Goal: Transaction & Acquisition: Purchase product/service

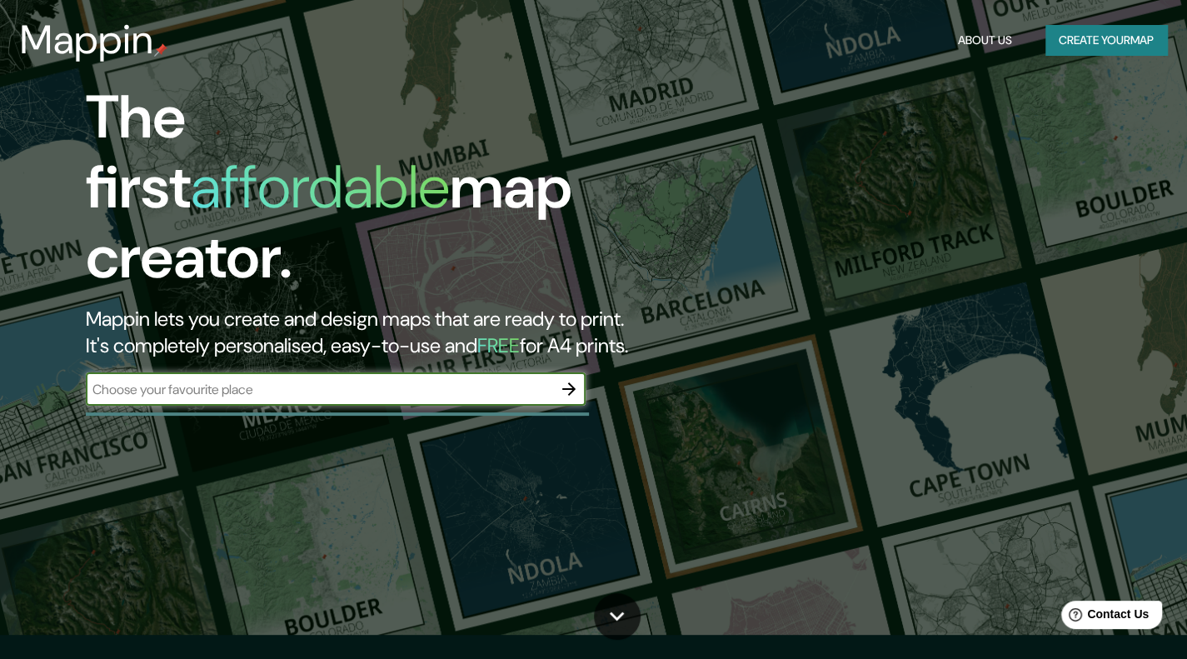
scroll to position [38, 0]
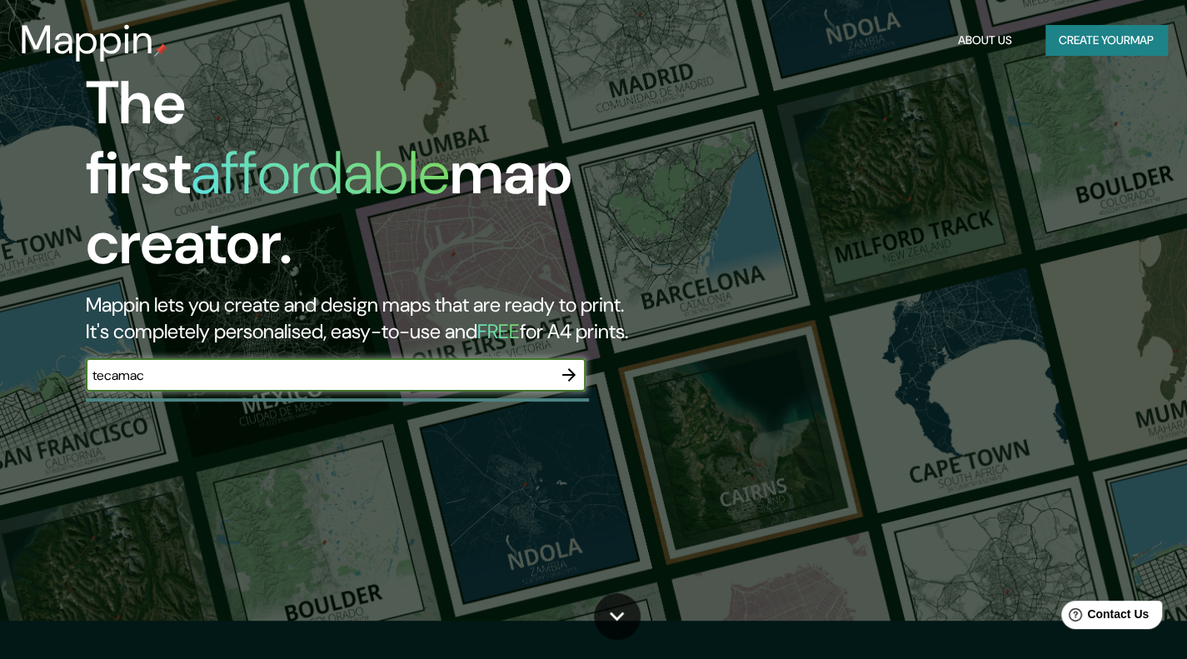
type input "tecamac"
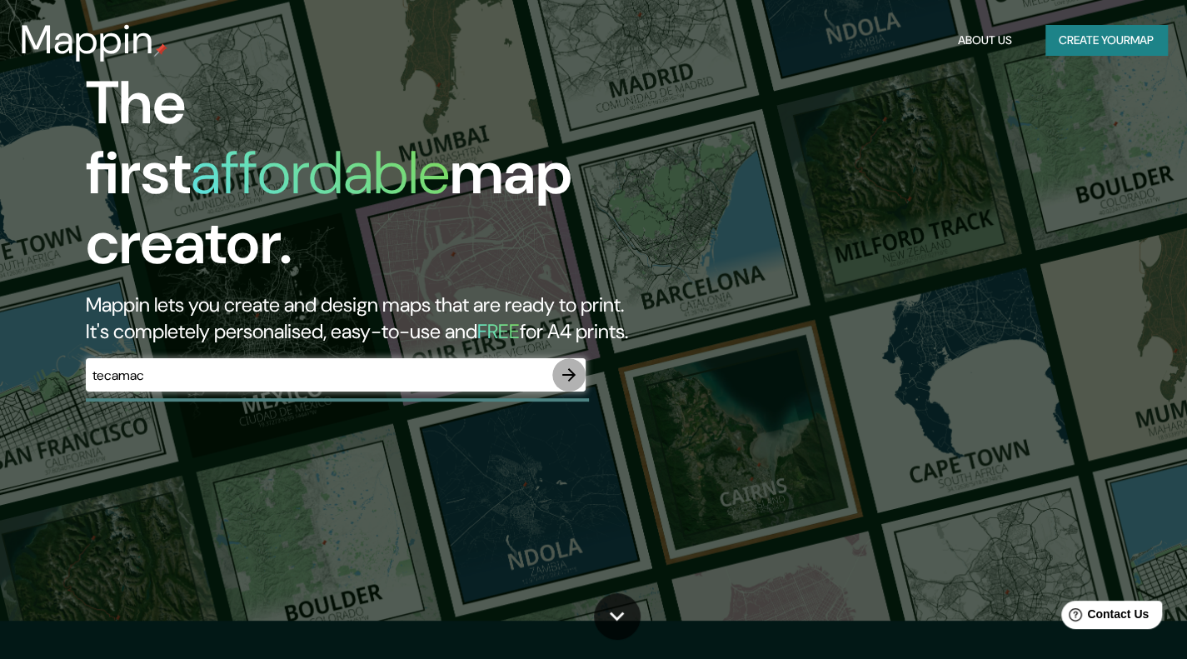
click at [569, 358] on button "button" at bounding box center [568, 374] width 33 height 33
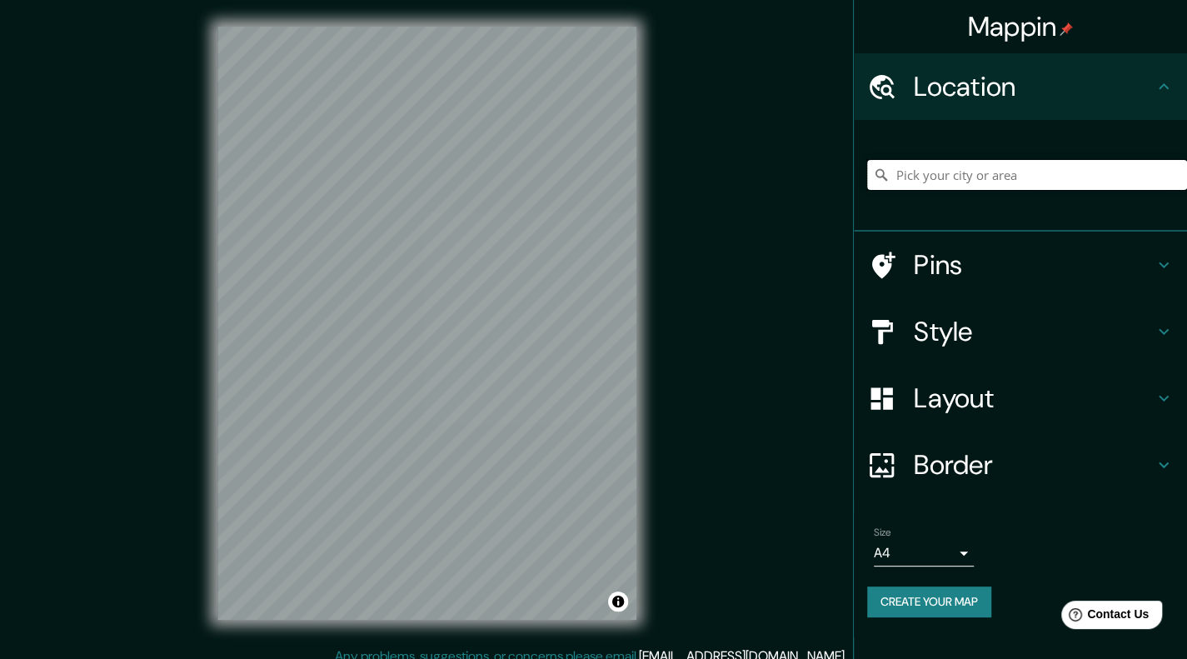
click at [932, 172] on input "Pick your city or area" at bounding box center [1027, 175] width 320 height 30
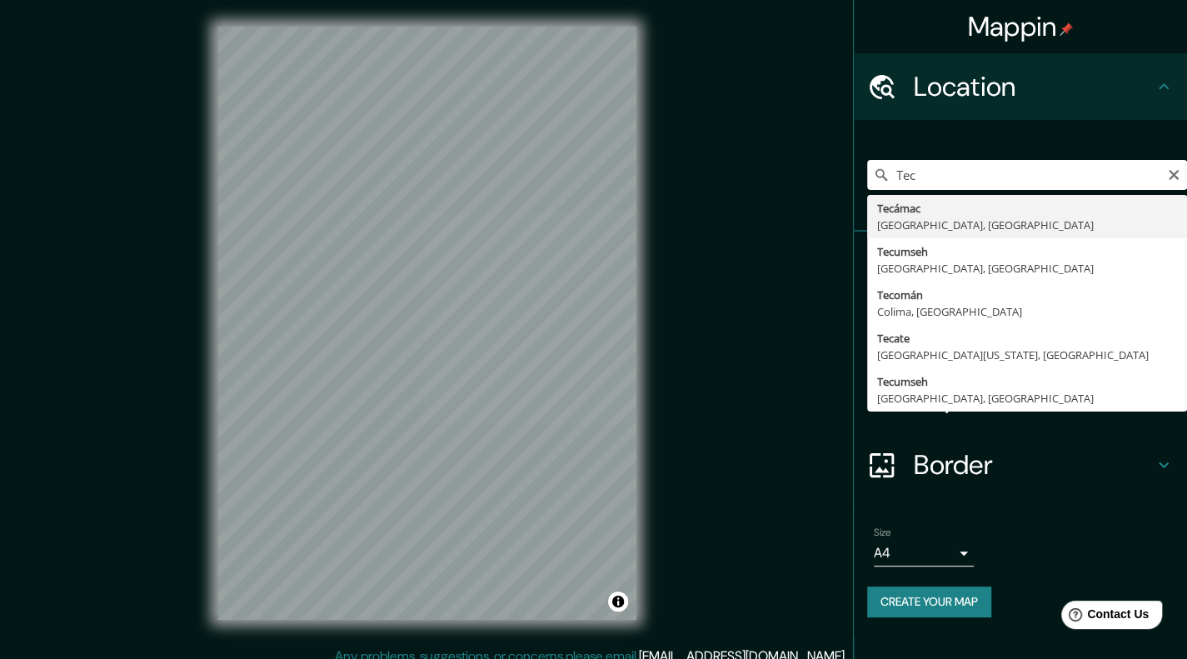
type input "Tecámac, [GEOGRAPHIC_DATA], [GEOGRAPHIC_DATA]"
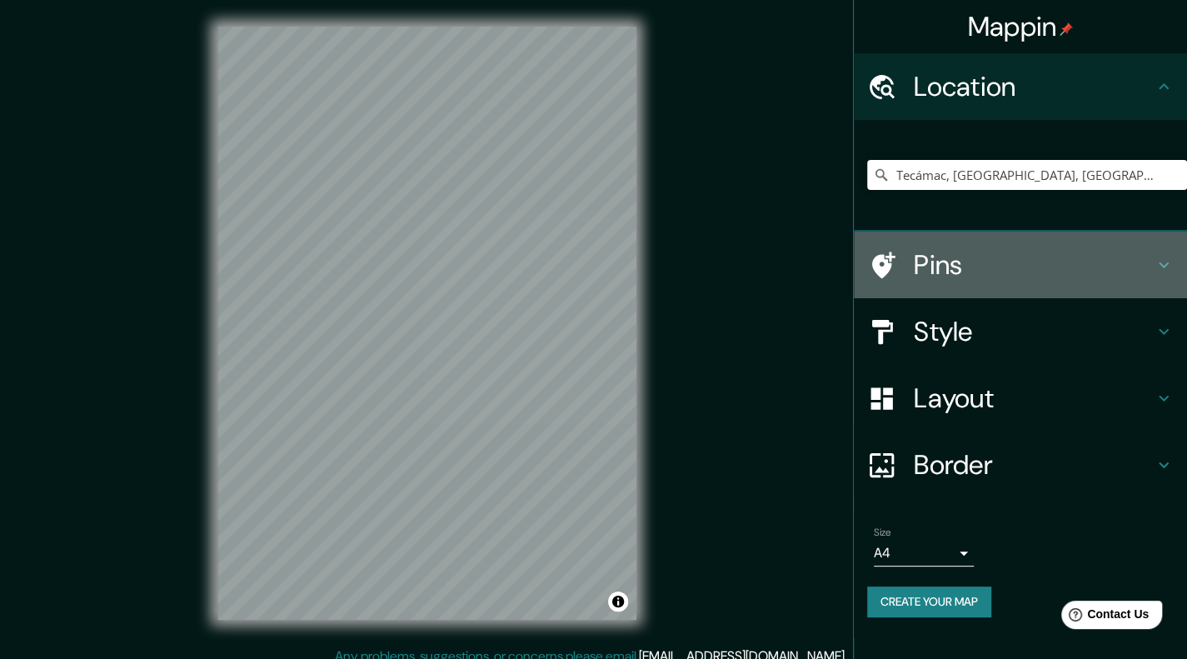
click at [910, 267] on div at bounding box center [890, 265] width 47 height 29
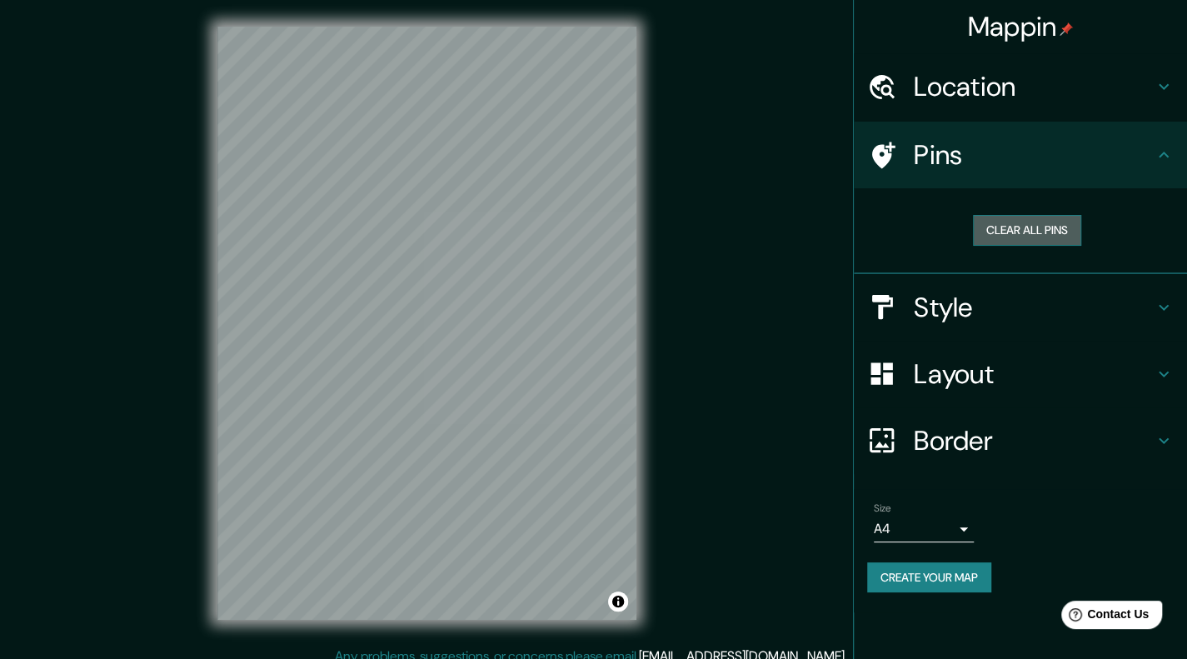
click at [1033, 241] on button "Clear all pins" at bounding box center [1027, 230] width 108 height 31
click at [1036, 99] on h4 "Location" at bounding box center [1034, 86] width 240 height 33
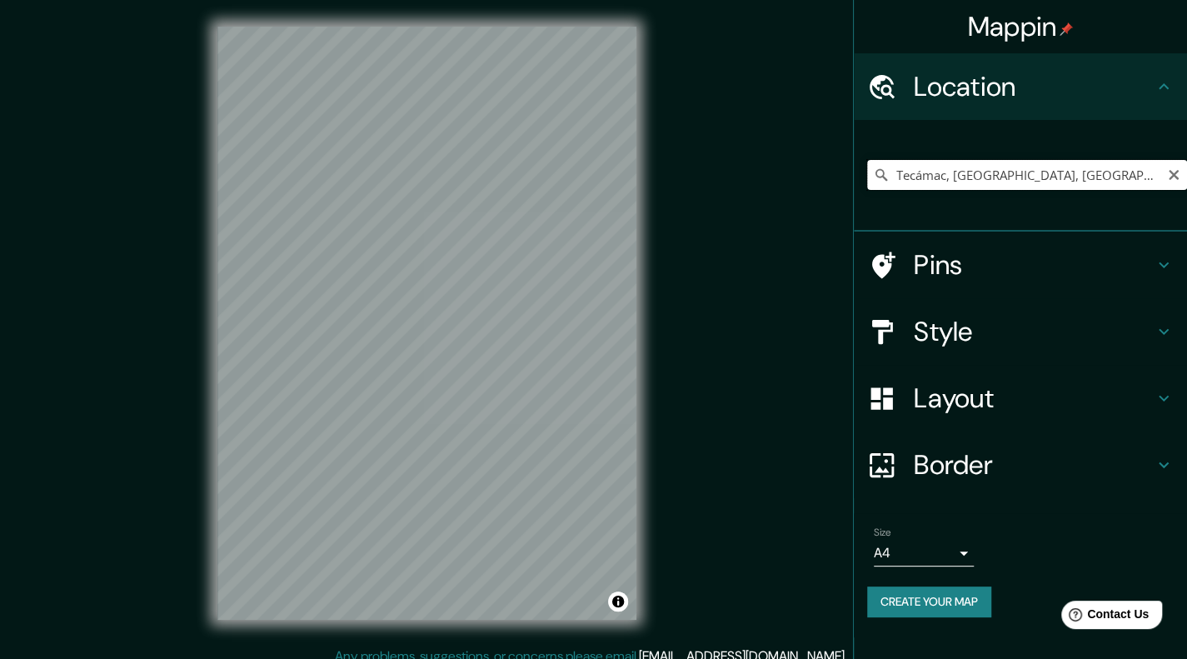
click at [1016, 177] on input "Tecámac, [GEOGRAPHIC_DATA], [GEOGRAPHIC_DATA]" at bounding box center [1027, 175] width 320 height 30
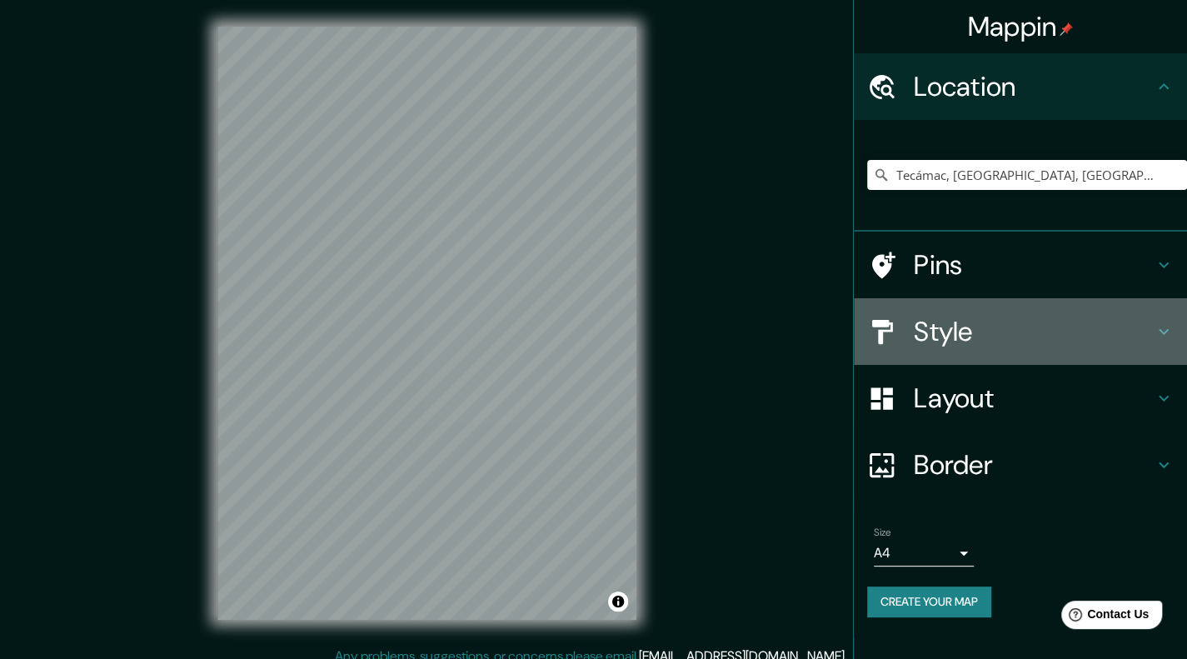
click at [940, 346] on h4 "Style" at bounding box center [1034, 331] width 240 height 33
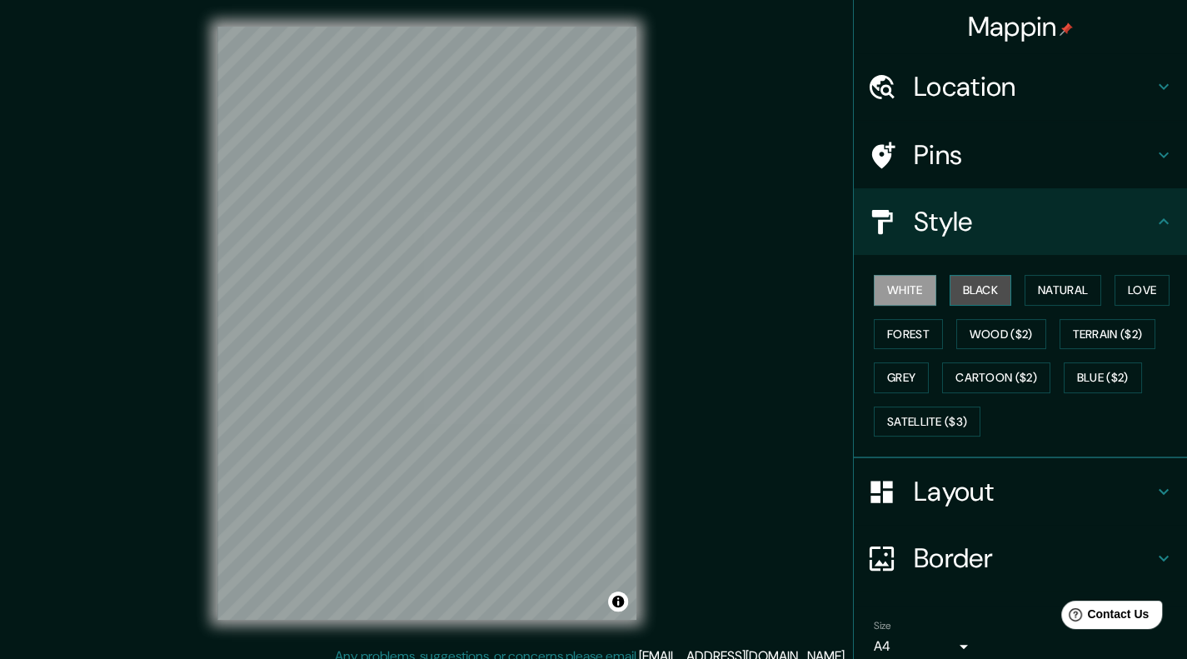
click at [980, 295] on button "Black" at bounding box center [981, 290] width 62 height 31
click at [1038, 294] on button "Natural" at bounding box center [1063, 290] width 77 height 31
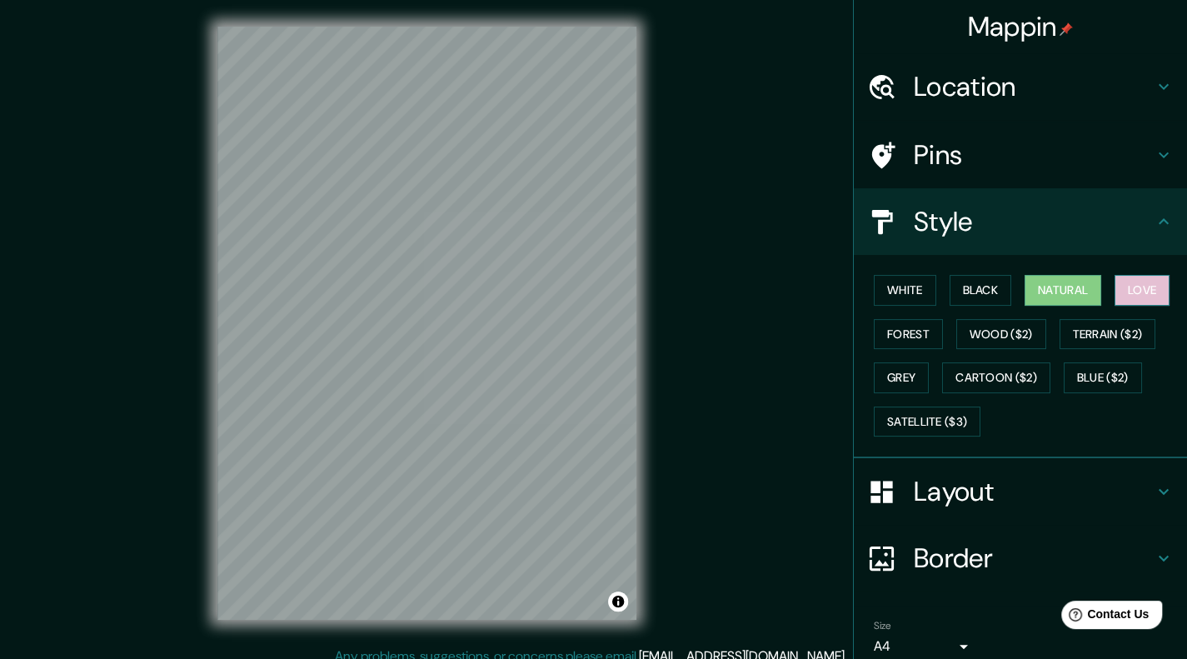
click at [1140, 297] on button "Love" at bounding box center [1142, 290] width 55 height 31
click at [876, 335] on button "Forest" at bounding box center [908, 334] width 69 height 31
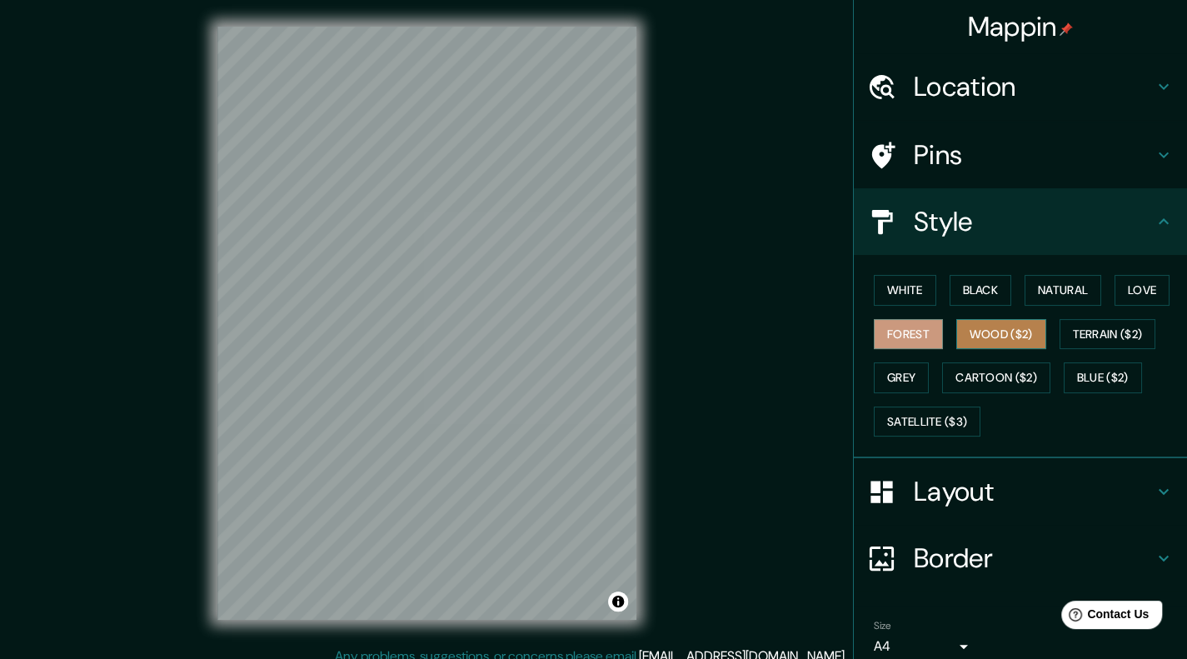
click at [1011, 331] on button "Wood ($2)" at bounding box center [1001, 334] width 90 height 31
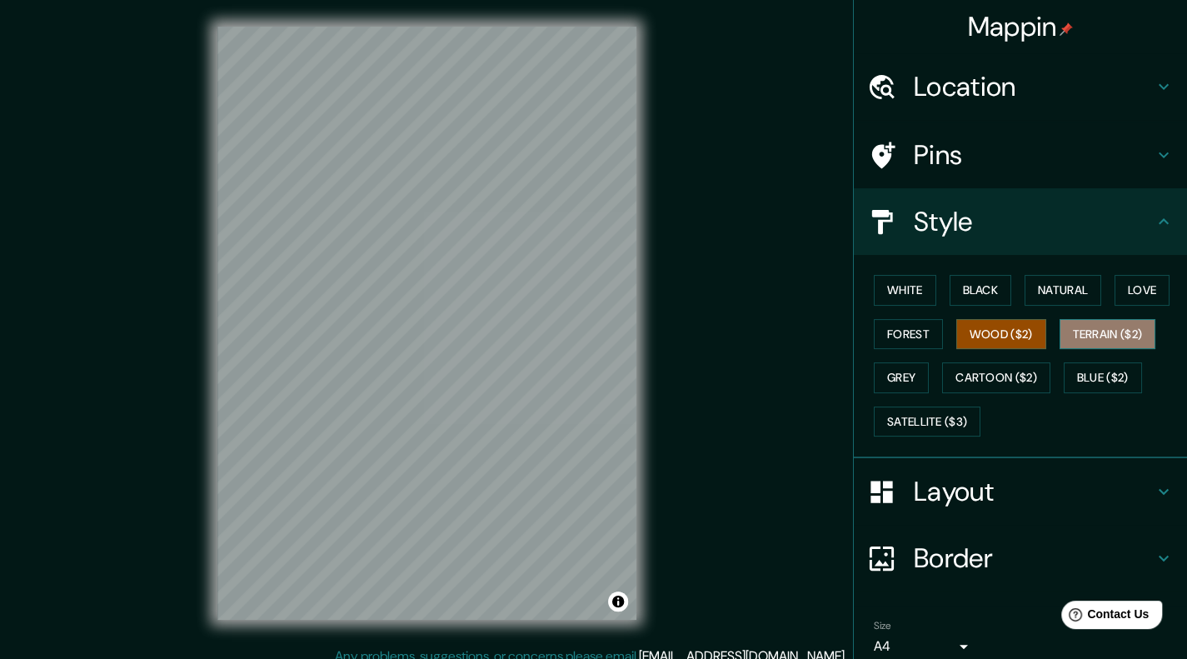
click at [1086, 336] on button "Terrain ($2)" at bounding box center [1108, 334] width 97 height 31
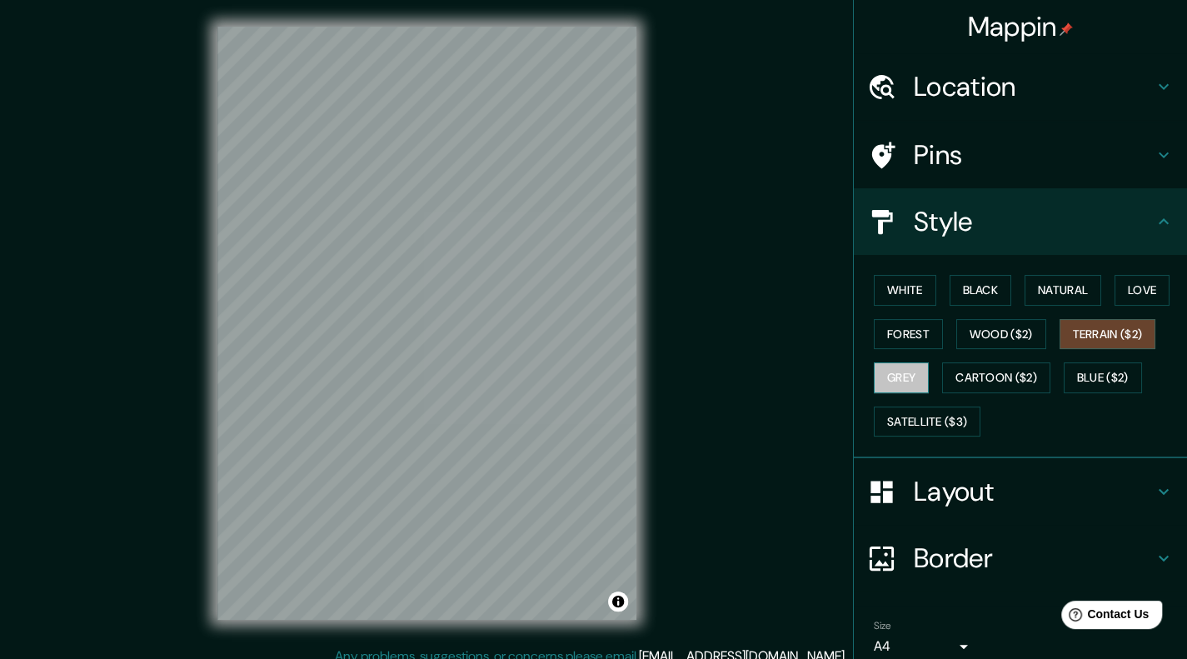
click at [884, 384] on button "Grey" at bounding box center [901, 377] width 55 height 31
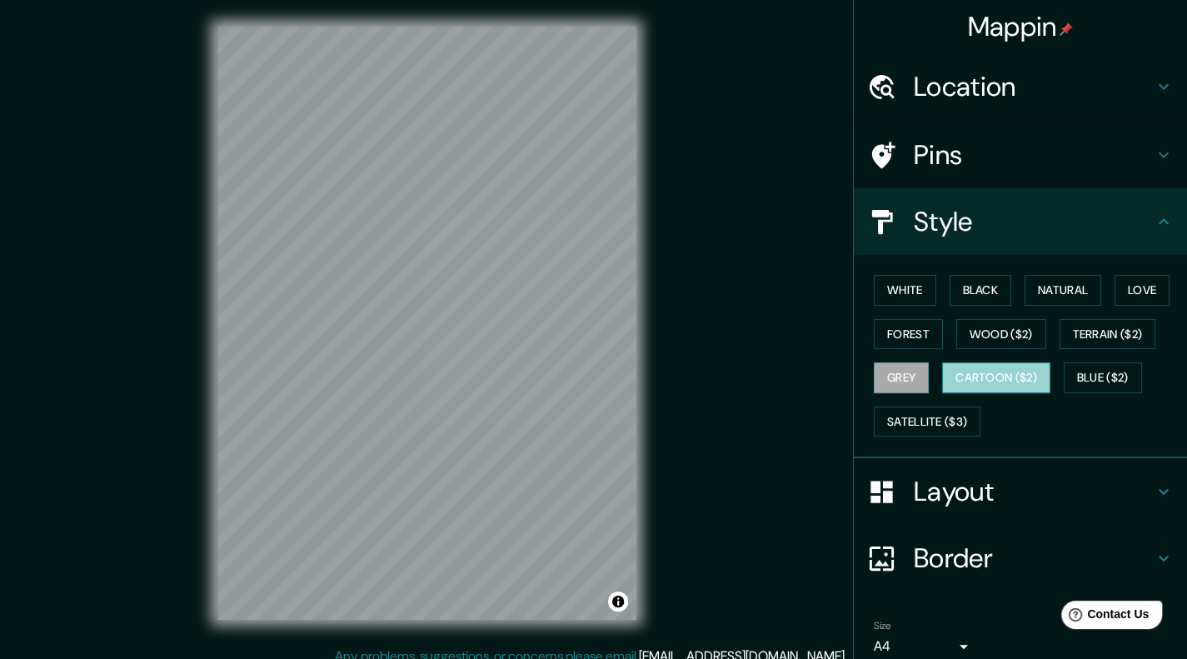
click at [975, 384] on button "Cartoon ($2)" at bounding box center [996, 377] width 108 height 31
click at [1066, 386] on button "Blue ($2)" at bounding box center [1103, 377] width 78 height 31
click at [1008, 386] on button "Cartoon ($2)" at bounding box center [996, 377] width 108 height 31
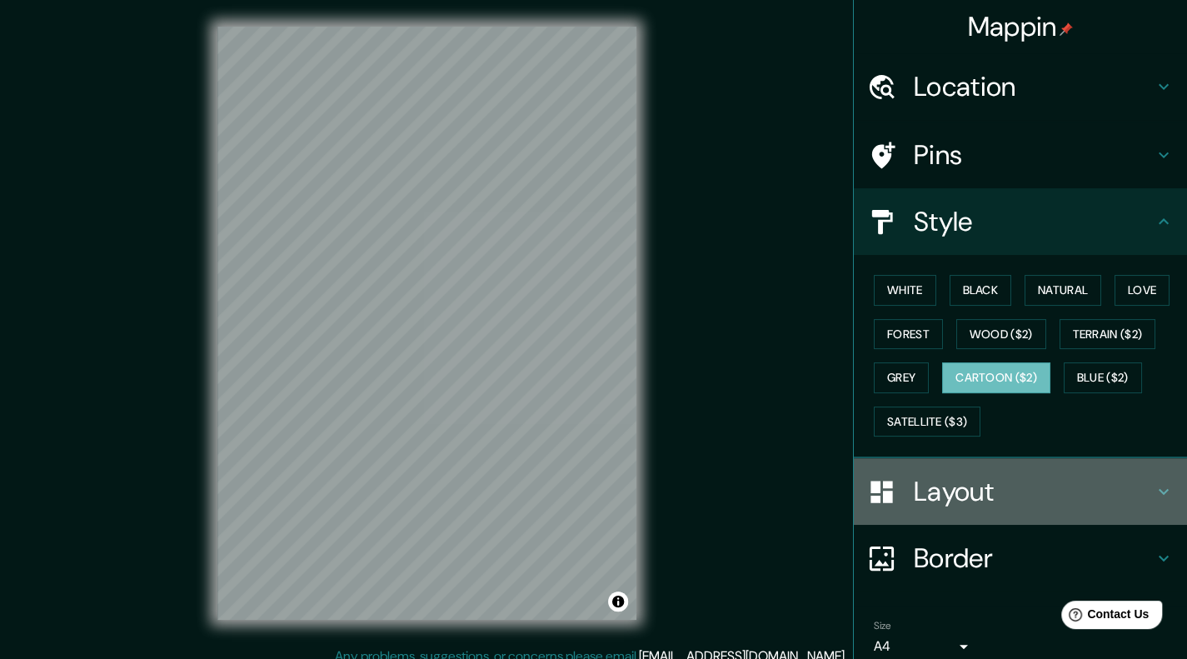
click at [970, 475] on h4 "Layout" at bounding box center [1034, 491] width 240 height 33
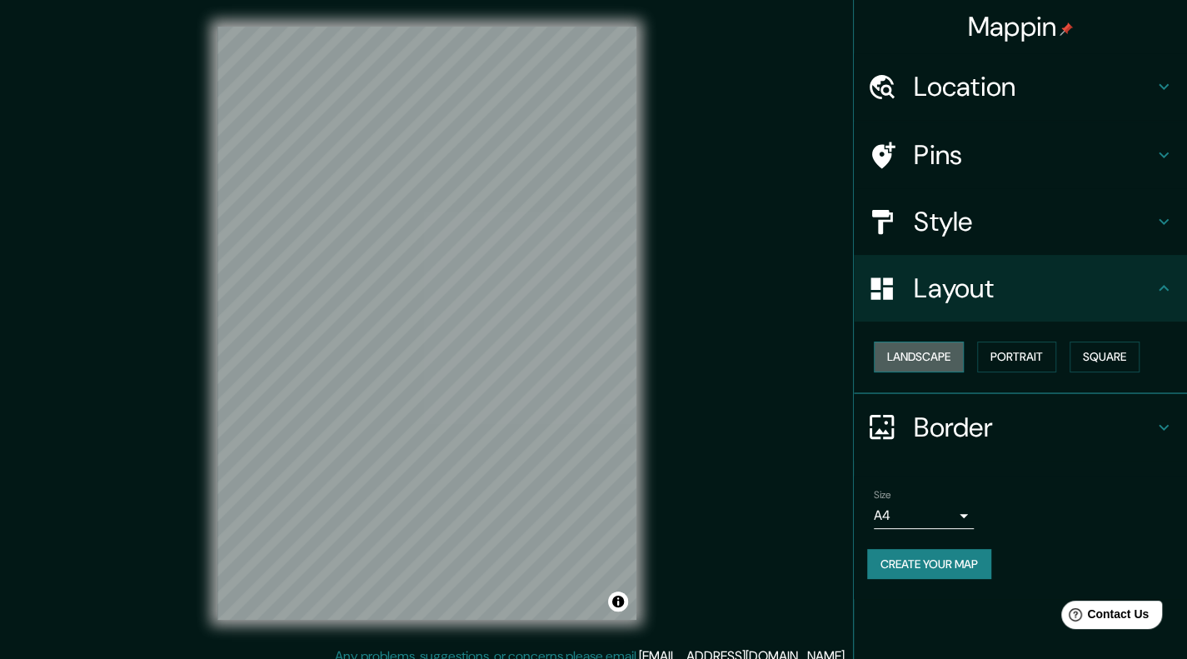
click at [956, 354] on button "Landscape" at bounding box center [919, 357] width 90 height 31
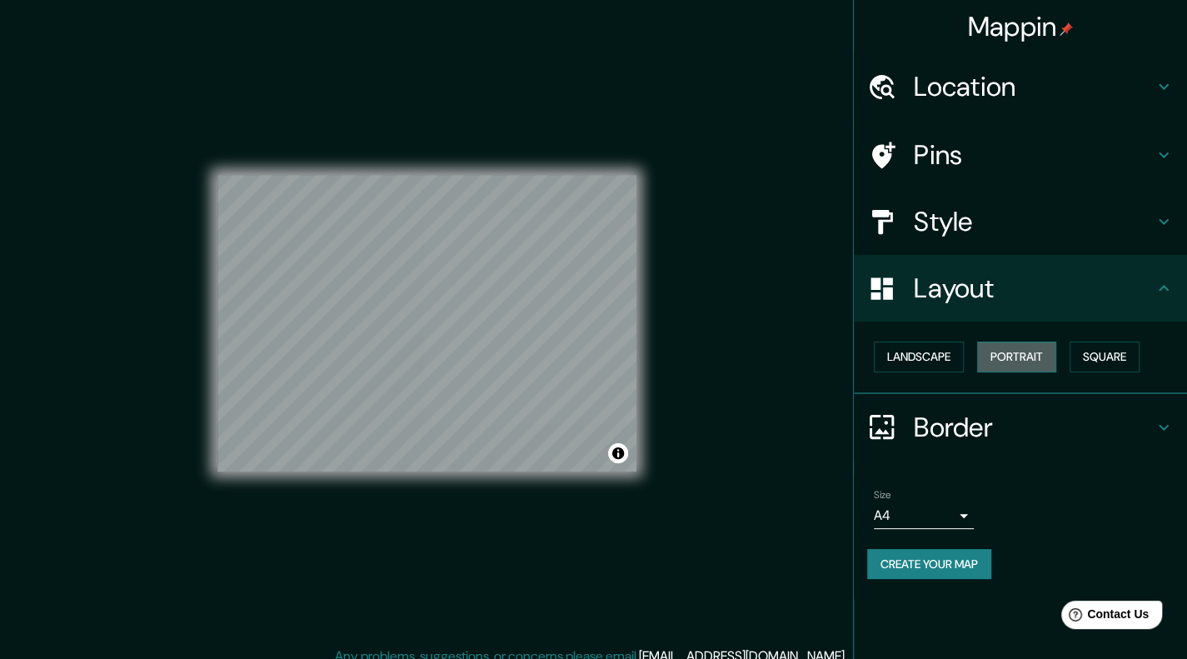
click at [1051, 346] on button "Portrait" at bounding box center [1016, 357] width 79 height 31
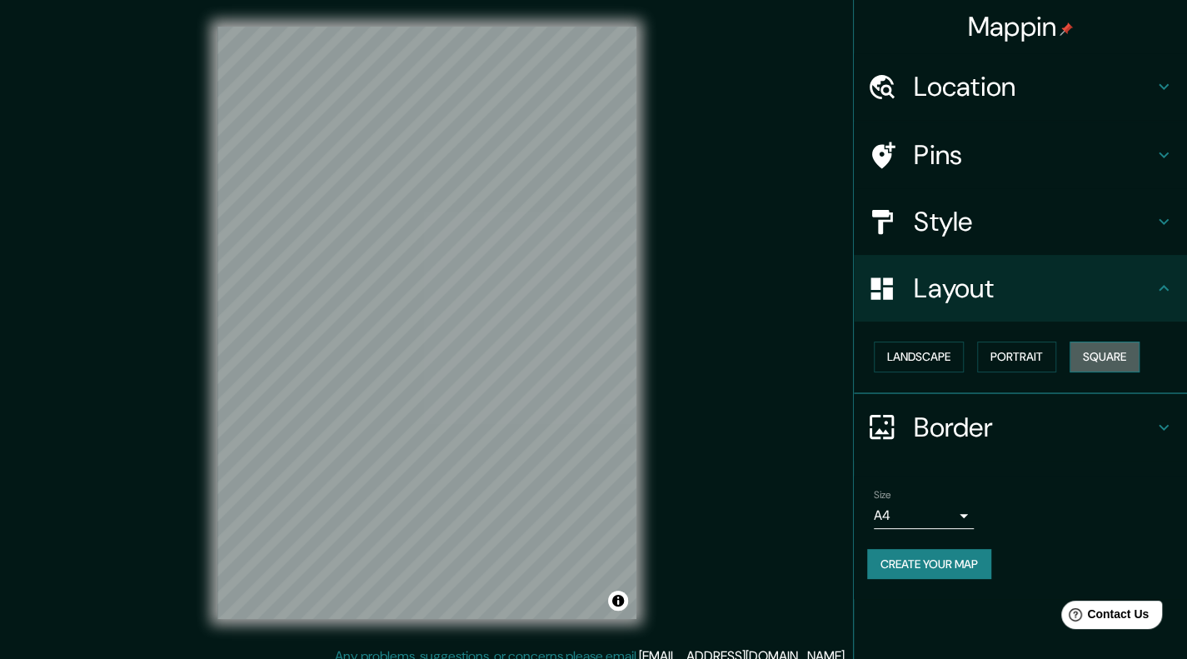
click at [1116, 362] on button "Square" at bounding box center [1105, 357] width 70 height 31
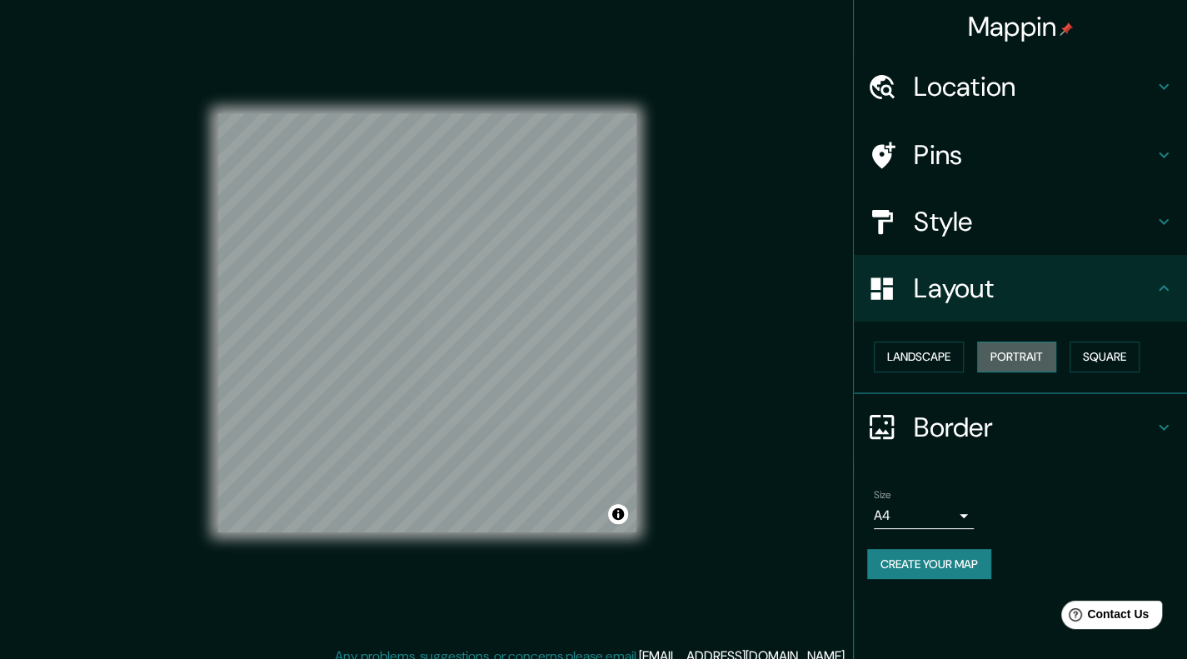
click at [1005, 356] on button "Portrait" at bounding box center [1016, 357] width 79 height 31
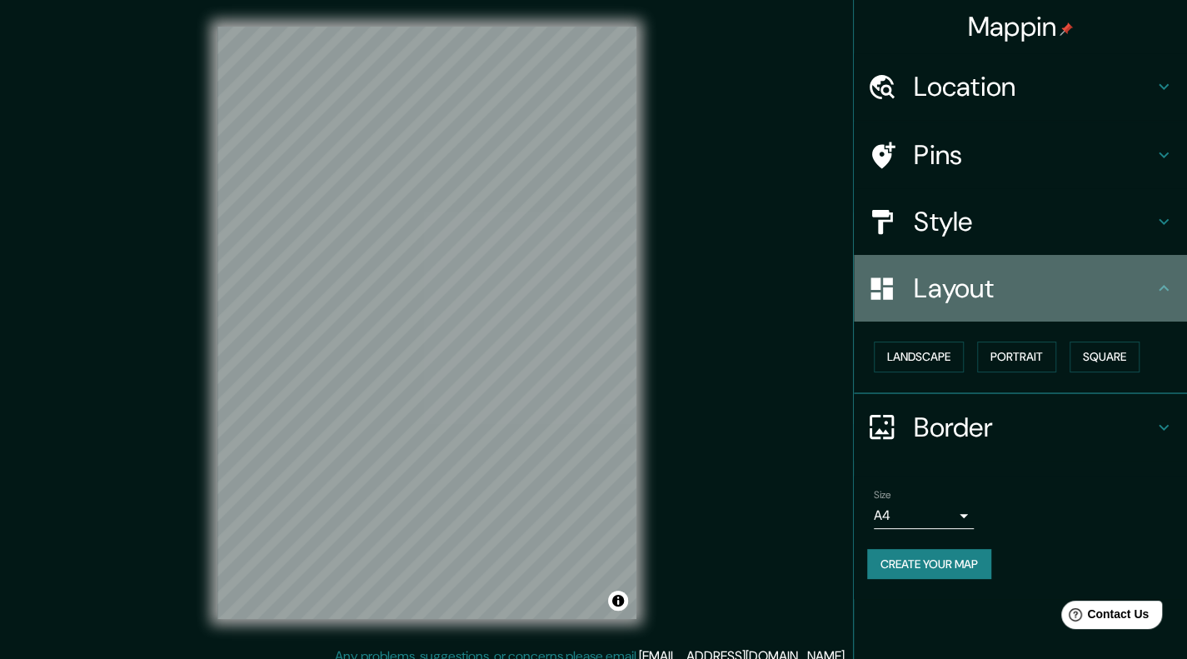
click at [1010, 275] on h4 "Layout" at bounding box center [1034, 288] width 240 height 33
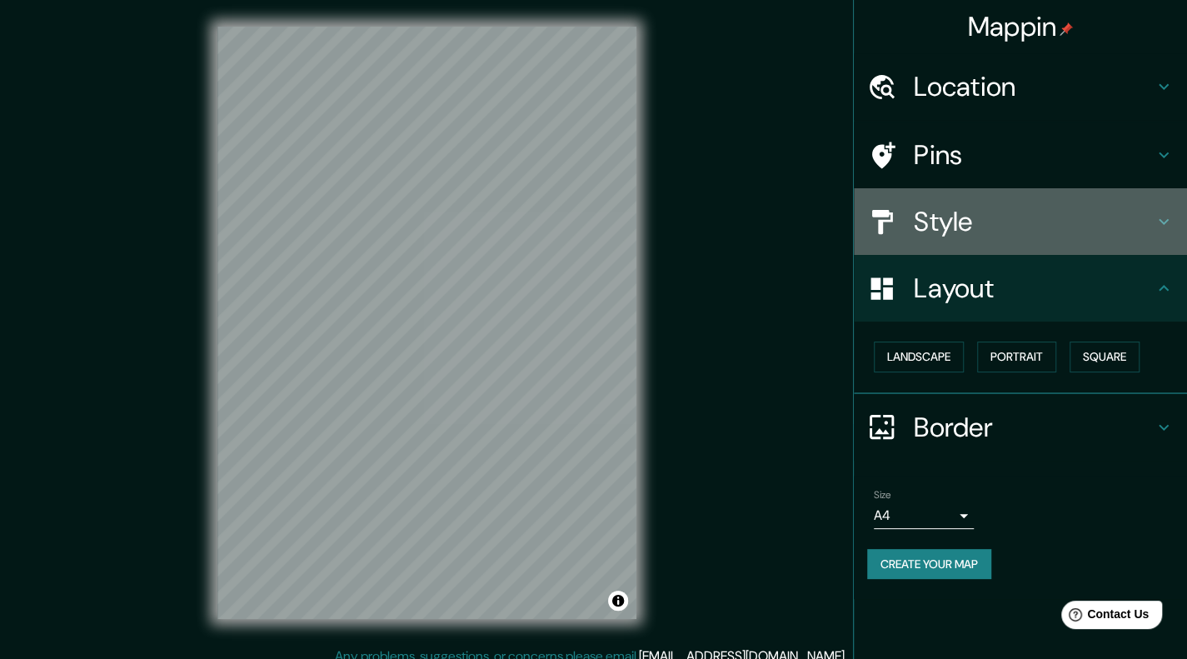
click at [1170, 229] on icon at bounding box center [1164, 222] width 20 height 20
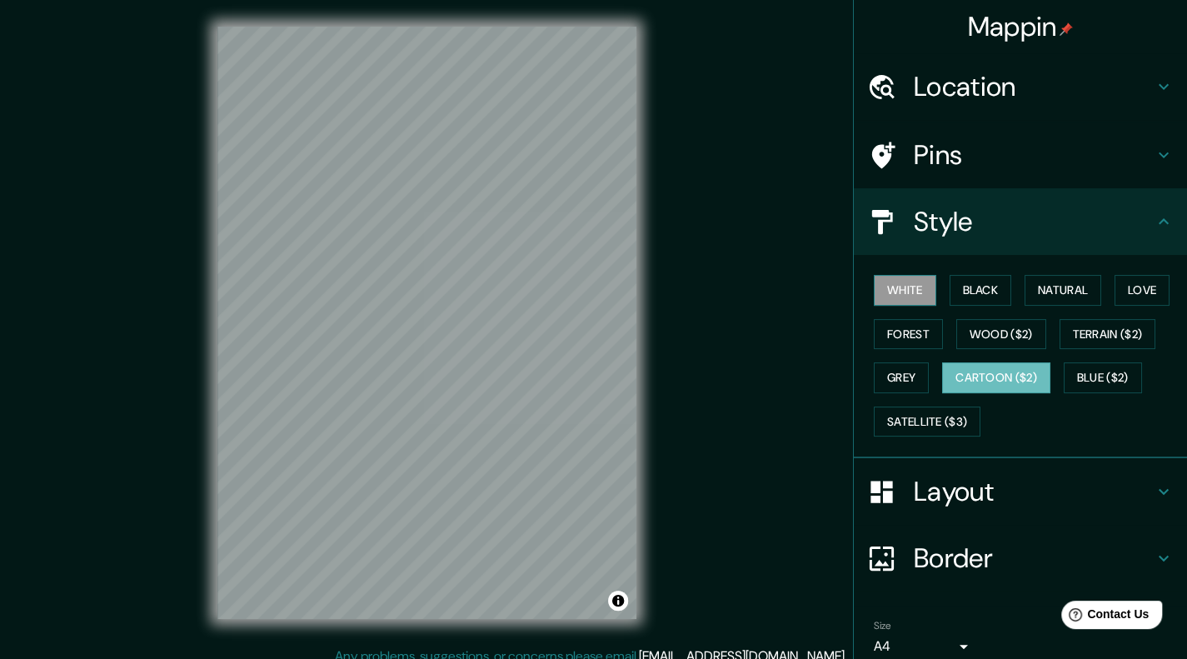
click at [905, 282] on button "White" at bounding box center [905, 290] width 62 height 31
click at [965, 293] on button "Black" at bounding box center [981, 290] width 62 height 31
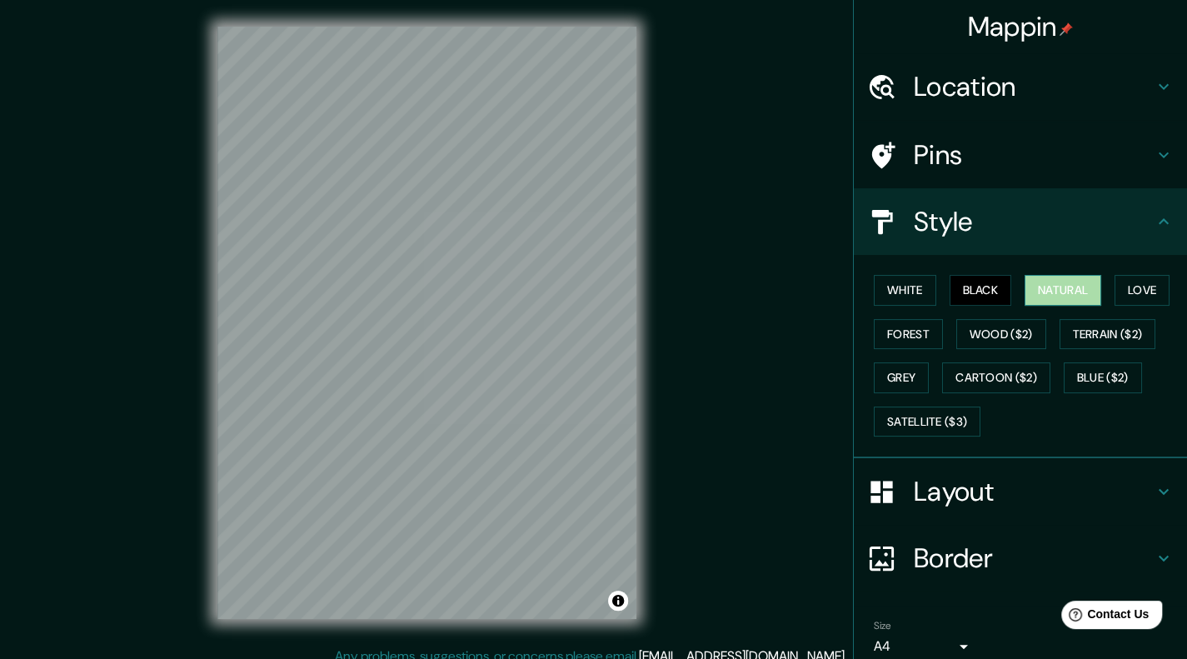
click at [1052, 300] on button "Natural" at bounding box center [1063, 290] width 77 height 31
click at [1135, 294] on button "Love" at bounding box center [1142, 290] width 55 height 31
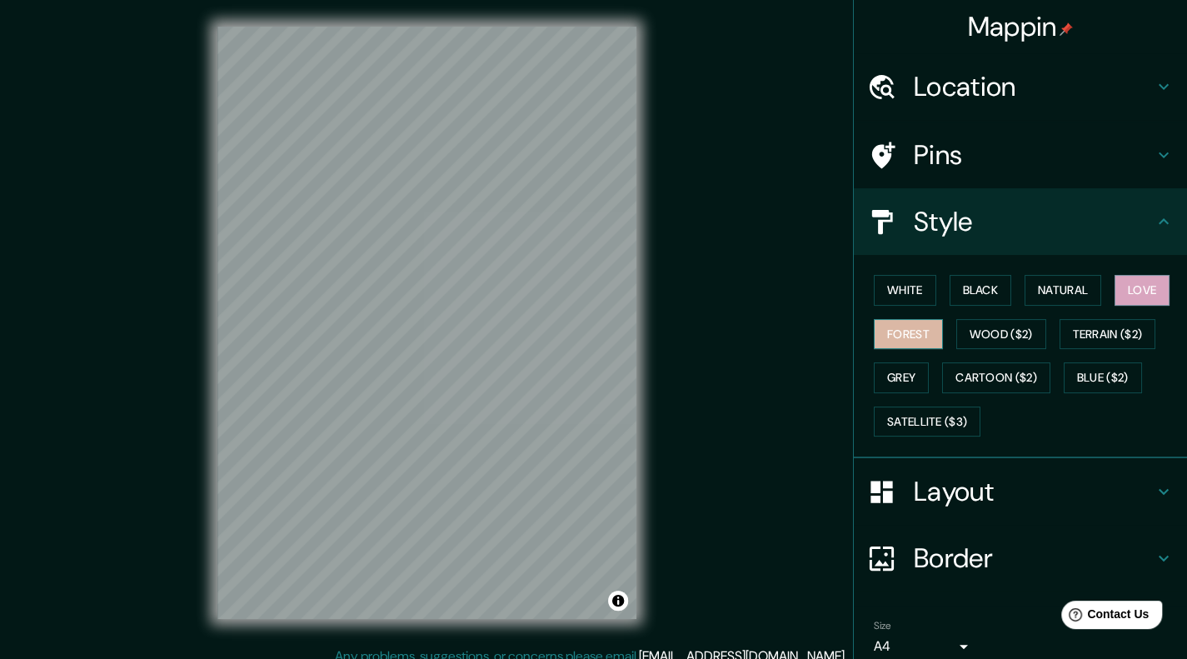
click at [921, 329] on button "Forest" at bounding box center [908, 334] width 69 height 31
